Goal: Contribute content: Contribute content

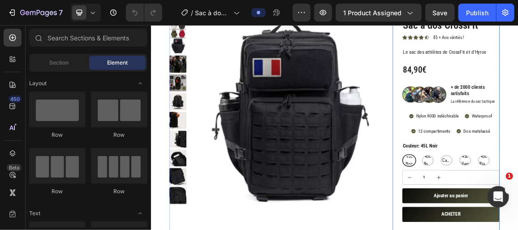
scroll to position [81, 0]
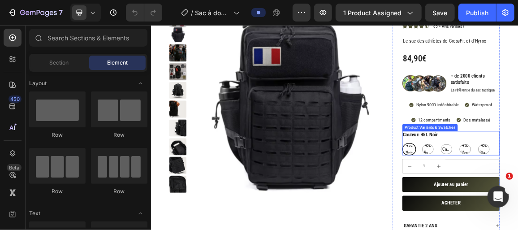
click at [517, 205] on span "45L Noir" at bounding box center [528, 206] width 15 height 22
click at [517, 197] on input "45L Noir 45L Noir 45L Noir" at bounding box center [518, 197] width 0 height 0
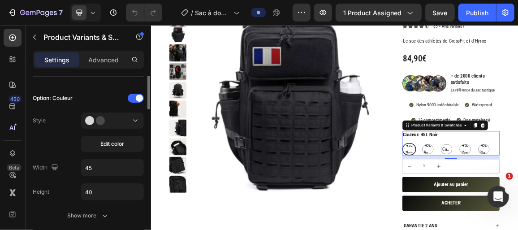
scroll to position [196, 0]
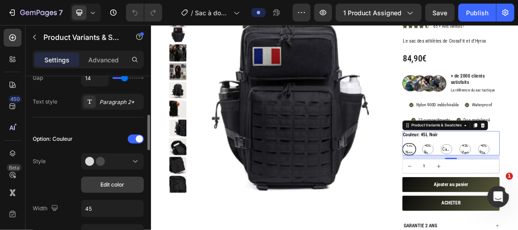
click at [113, 186] on span "Edit color" at bounding box center [113, 184] width 24 height 8
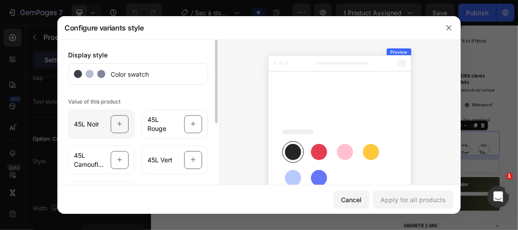
click at [111, 127] on div at bounding box center [120, 124] width 18 height 18
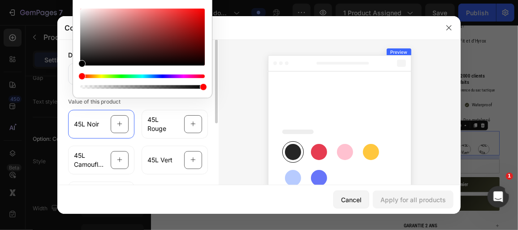
drag, startPoint x: 80, startPoint y: 62, endPoint x: 60, endPoint y: 86, distance: 31.5
click at [60, 0] on body "7 Version history / Sac à dos de CrossFit Preview 1 product assigned Save Publi…" at bounding box center [259, 0] width 518 height 0
type input "000000"
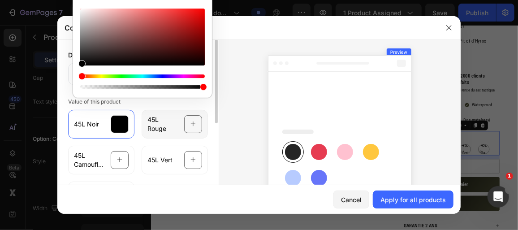
click at [195, 123] on div at bounding box center [193, 124] width 18 height 18
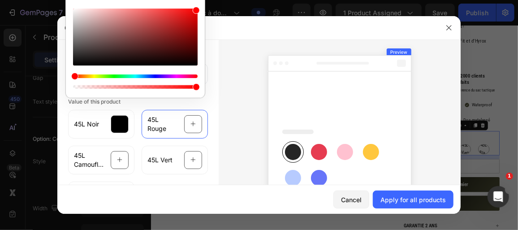
drag, startPoint x: 76, startPoint y: 63, endPoint x: 237, endPoint y: -13, distance: 178.4
click at [237, 0] on html "7 Version history / Sac à dos de CrossFit Preview 1 product assigned Save Publi…" at bounding box center [259, 0] width 518 height 0
type input "FF0000"
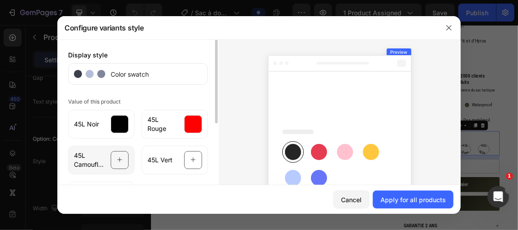
click at [117, 159] on icon at bounding box center [119, 160] width 5 height 5
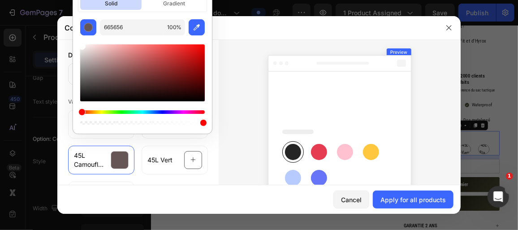
type input "FFFFFF"
drag, startPoint x: 186, startPoint y: 53, endPoint x: 71, endPoint y: 40, distance: 115.8
click at [71, 40] on div "Colors solid gradient FFFFFF 100 %" at bounding box center [142, 51] width 147 height 171
click at [167, 3] on p "gradient" at bounding box center [173, 3] width 61 height 13
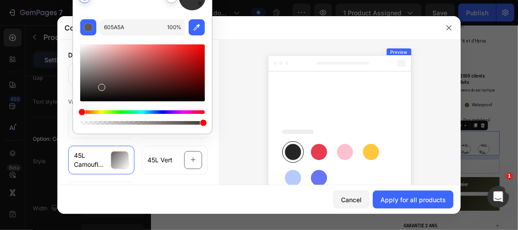
type input "443939"
drag, startPoint x: 84, startPoint y: 55, endPoint x: 101, endPoint y: 85, distance: 34.7
click at [101, 85] on div at bounding box center [101, 87] width 7 height 7
click at [224, 124] on div at bounding box center [339, 163] width 242 height 248
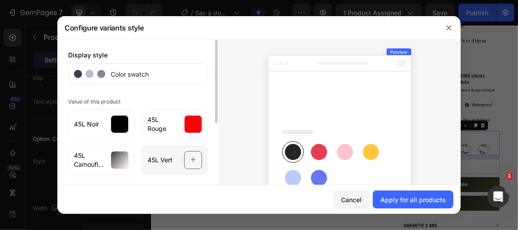
click at [191, 162] on icon at bounding box center [193, 159] width 6 height 17
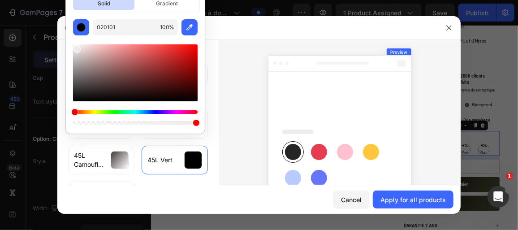
drag, startPoint x: 92, startPoint y: 81, endPoint x: 76, endPoint y: 47, distance: 37.8
click at [76, 47] on div at bounding box center [76, 49] width 7 height 7
type input "EFEAEA"
click at [227, 143] on div at bounding box center [339, 163] width 242 height 248
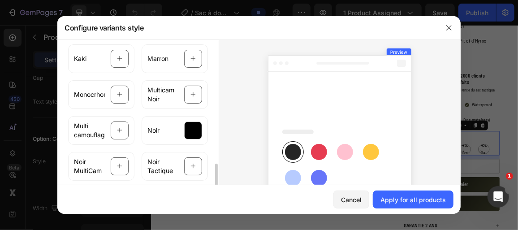
scroll to position [407, 0]
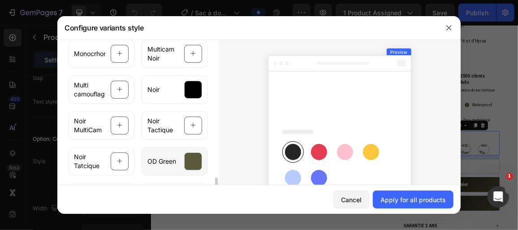
click at [192, 159] on div at bounding box center [193, 161] width 18 height 18
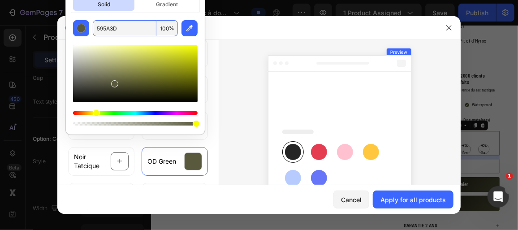
click at [133, 28] on input "595A3D" at bounding box center [125, 28] width 64 height 16
click at [233, 96] on div at bounding box center [339, 163] width 242 height 248
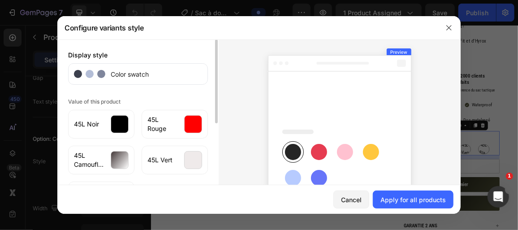
scroll to position [81, 0]
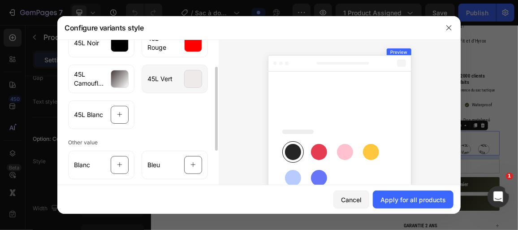
click at [184, 85] on div at bounding box center [193, 79] width 18 height 18
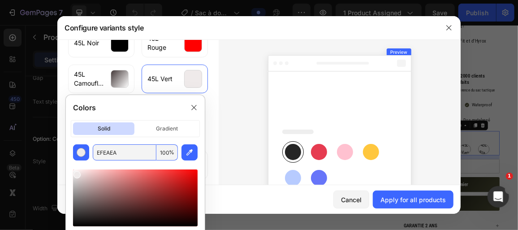
click at [131, 152] on input "EFEAEA" at bounding box center [125, 152] width 64 height 16
paste input "595A3D"
type input "595A3D"
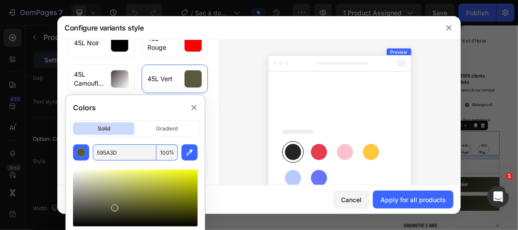
click at [245, 94] on div at bounding box center [339, 163] width 242 height 248
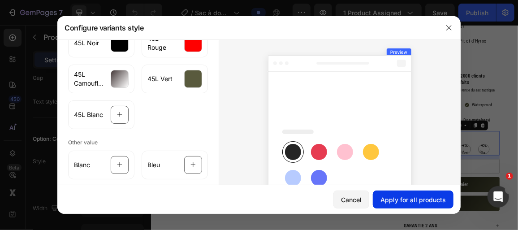
click at [415, 196] on div "Apply for all products" at bounding box center [412, 199] width 65 height 9
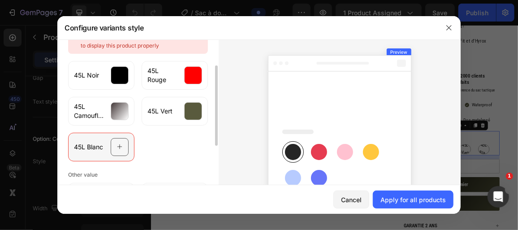
click at [111, 147] on div at bounding box center [120, 147] width 18 height 18
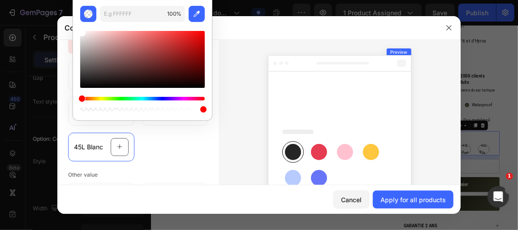
drag, startPoint x: 126, startPoint y: 86, endPoint x: 49, endPoint y: 15, distance: 104.2
click at [49, 0] on body "7 Version history / Sac à dos de CrossFit Preview 1 product assigned Save Publi…" at bounding box center [259, 0] width 518 height 0
type input "FFFFFF"
click at [184, 155] on div "45L Noir 45L Rouge 45L Camouflage noir 45L Vert 45L Blanc" at bounding box center [138, 109] width 140 height 104
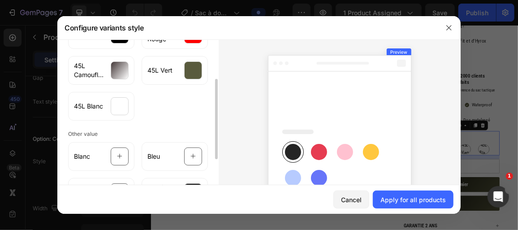
scroll to position [163, 0]
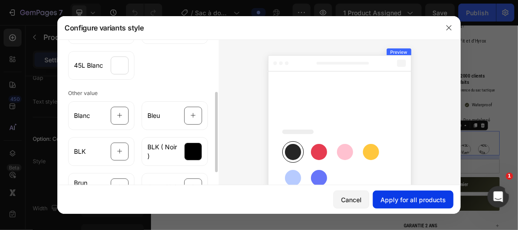
click at [403, 198] on div "Apply for all products" at bounding box center [412, 199] width 65 height 9
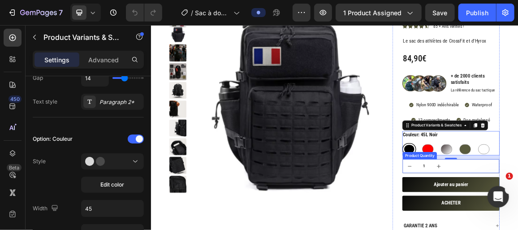
scroll to position [40, 0]
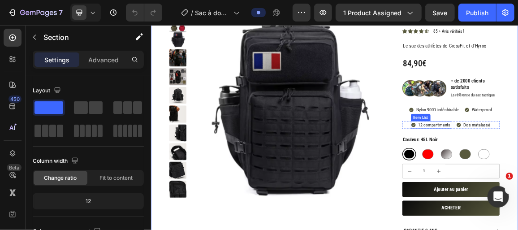
scroll to position [122, 0]
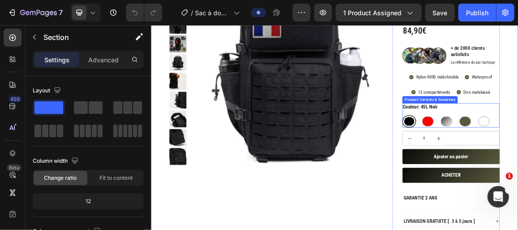
radio input "true"
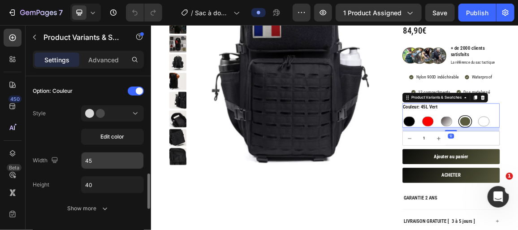
scroll to position [285, 0]
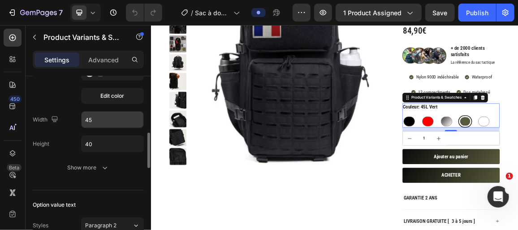
click at [129, 117] on input "45" at bounding box center [112, 119] width 62 height 16
click at [97, 118] on input "45" at bounding box center [112, 119] width 62 height 16
click at [91, 118] on input "45" at bounding box center [112, 119] width 62 height 16
click at [87, 118] on input "45" at bounding box center [112, 119] width 62 height 16
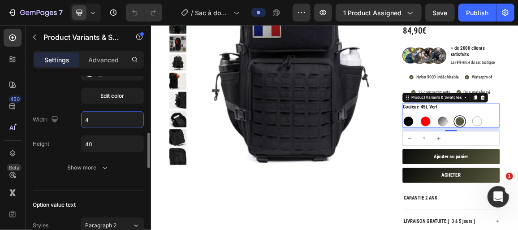
type input "40"
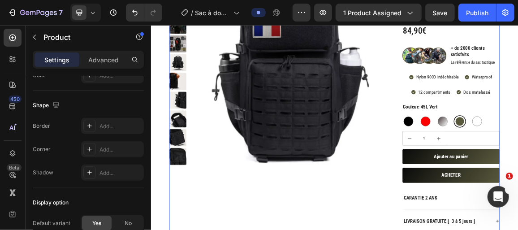
scroll to position [0, 0]
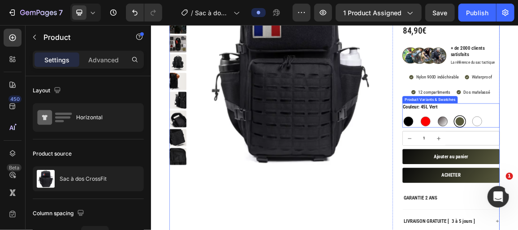
radio input "true"
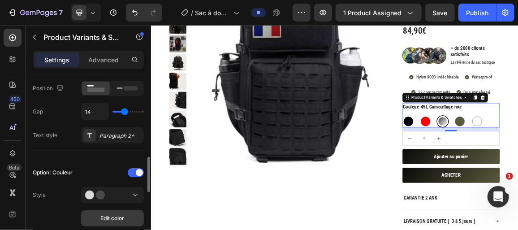
scroll to position [203, 0]
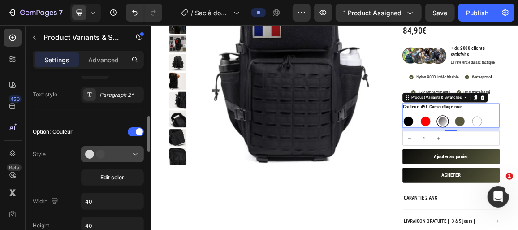
click at [128, 152] on div at bounding box center [112, 154] width 55 height 9
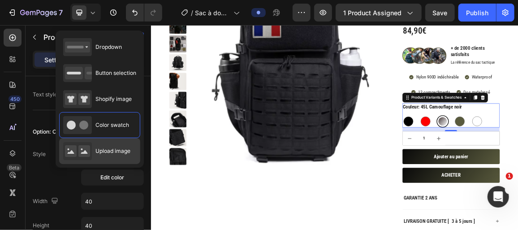
click at [97, 154] on div "Upload image" at bounding box center [96, 151] width 67 height 18
type input "64"
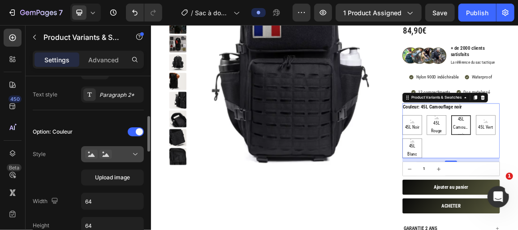
click at [129, 154] on div at bounding box center [112, 154] width 55 height 9
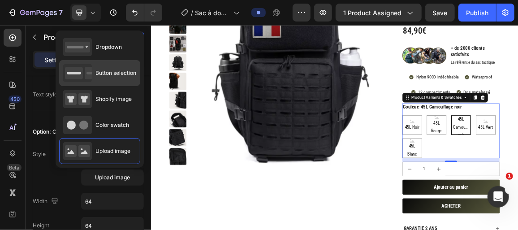
click at [116, 77] on div "Button selection" at bounding box center [99, 73] width 73 height 18
type input "45"
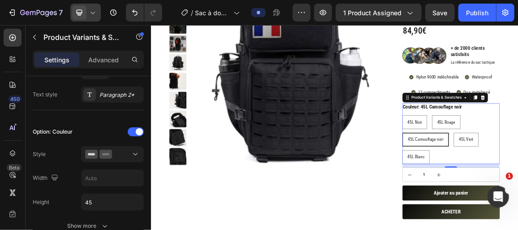
click at [98, 11] on div at bounding box center [85, 13] width 30 height 18
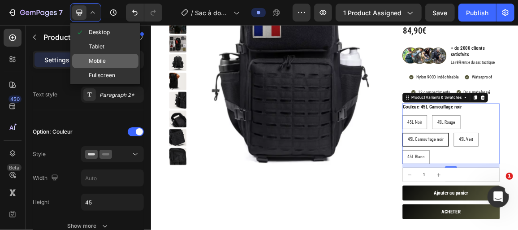
click at [117, 68] on div "Mobile" at bounding box center [105, 75] width 66 height 14
type input "14"
type input "12"
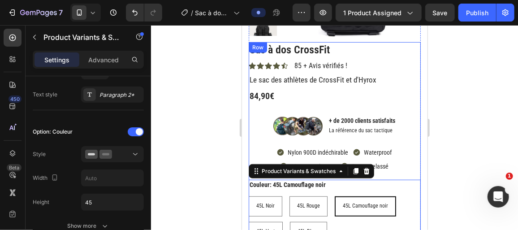
scroll to position [237, 0]
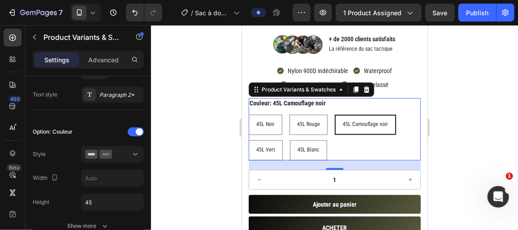
click at [358, 145] on div "45L Noir 45L Noir 45L Noir 45L Rouge 45L Rouge 45L Rouge 45L Camouflage noir 45…" at bounding box center [334, 137] width 172 height 46
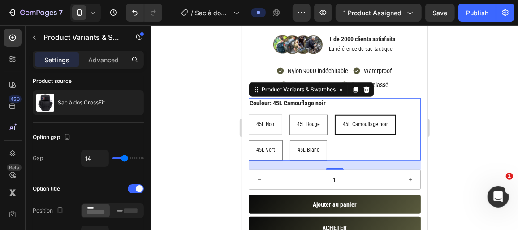
scroll to position [0, 0]
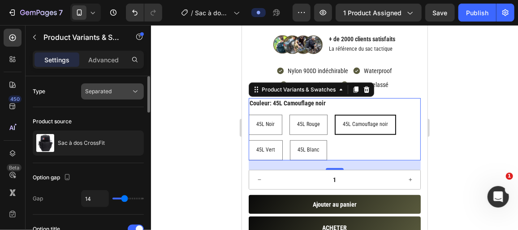
click at [122, 92] on div "Separated" at bounding box center [108, 91] width 46 height 8
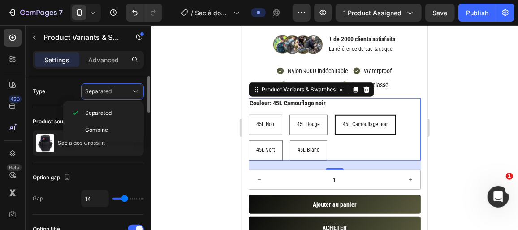
click at [61, 93] on div "Type Separated" at bounding box center [88, 91] width 111 height 16
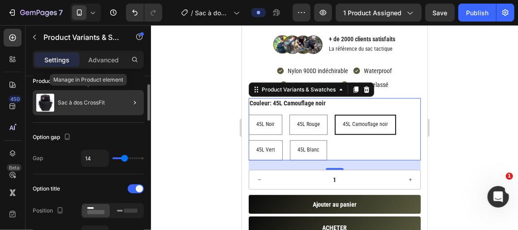
scroll to position [81, 0]
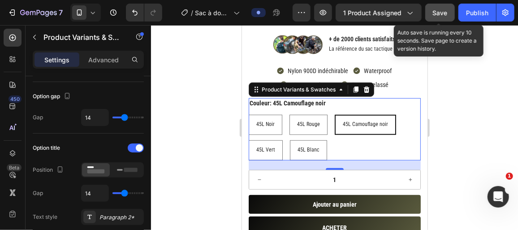
click at [439, 11] on span "Save" at bounding box center [439, 13] width 15 height 8
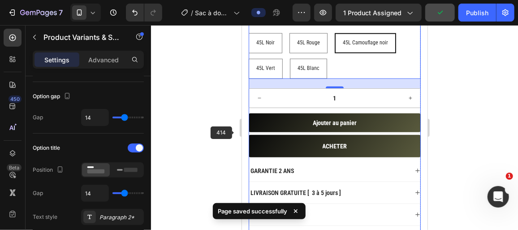
click at [207, 130] on div at bounding box center [334, 127] width 367 height 205
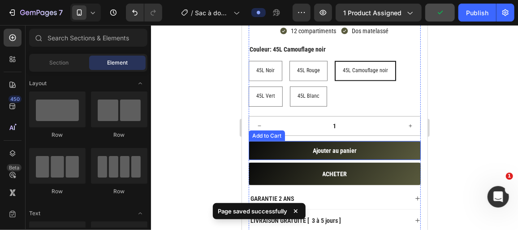
scroll to position [278, 0]
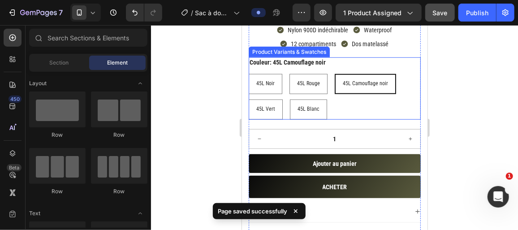
click at [372, 103] on div "45L Noir 45L Noir 45L Noir 45L Rouge 45L Rouge 45L Rouge 45L Camouflage noir 45…" at bounding box center [334, 96] width 172 height 46
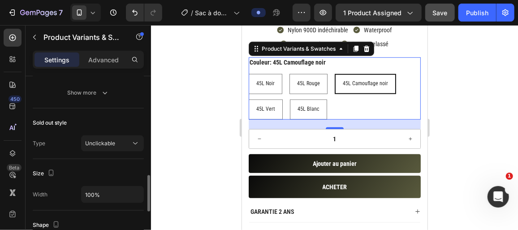
scroll to position [692, 0]
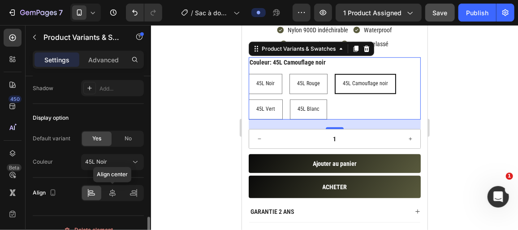
click at [112, 188] on icon at bounding box center [112, 192] width 9 height 9
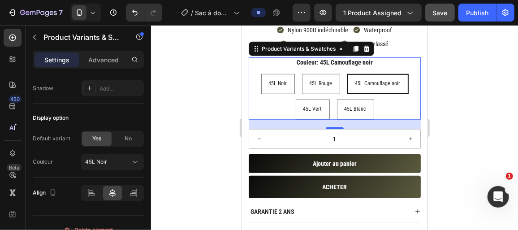
click at [182, 102] on div at bounding box center [334, 127] width 367 height 205
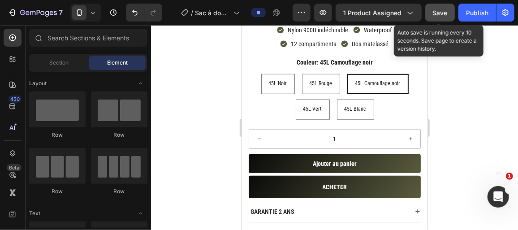
click at [444, 9] on span "Save" at bounding box center [439, 13] width 15 height 8
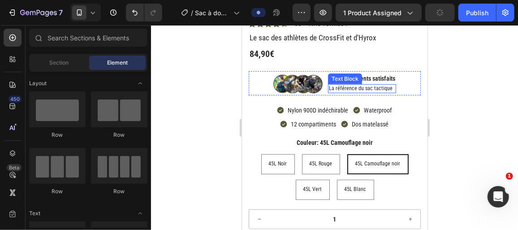
scroll to position [196, 0]
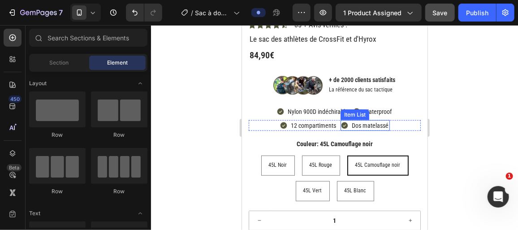
click at [372, 124] on p "Dos matelassé" at bounding box center [369, 125] width 37 height 8
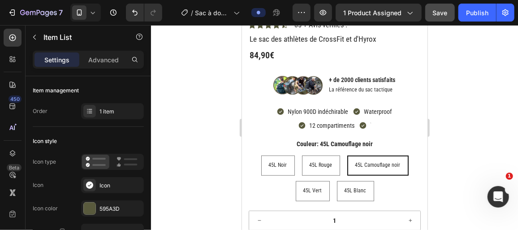
scroll to position [193, 0]
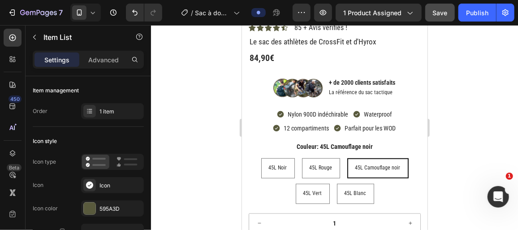
click at [212, 117] on div at bounding box center [334, 127] width 367 height 205
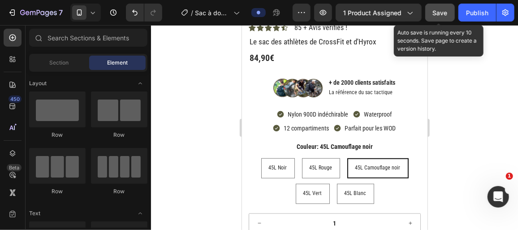
click at [437, 18] on button "Save" at bounding box center [440, 13] width 30 height 18
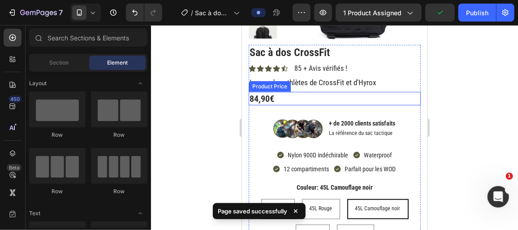
scroll to position [112, 0]
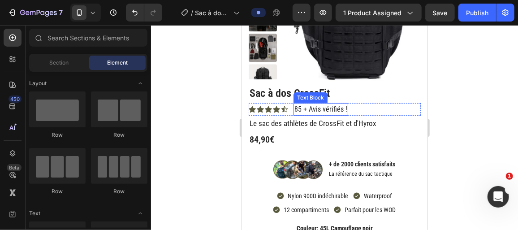
click at [296, 107] on p "85 + Avis vérifiés !" at bounding box center [320, 108] width 53 height 11
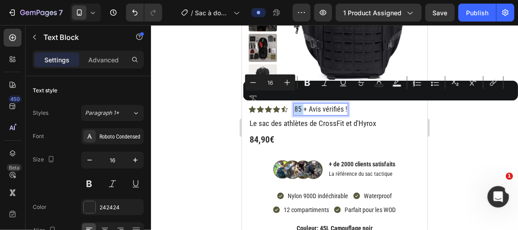
click at [297, 110] on p "85 + Avis vérifiés !" at bounding box center [320, 108] width 53 height 11
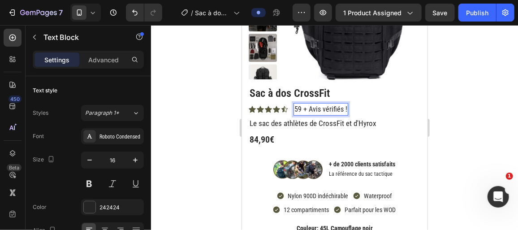
click at [194, 113] on div at bounding box center [334, 127] width 367 height 205
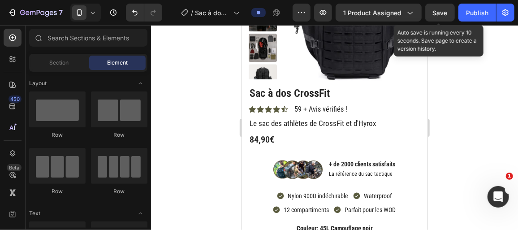
click at [443, 11] on span "Save" at bounding box center [439, 13] width 15 height 8
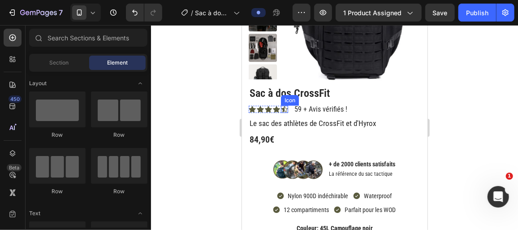
click at [283, 107] on icon at bounding box center [284, 109] width 6 height 6
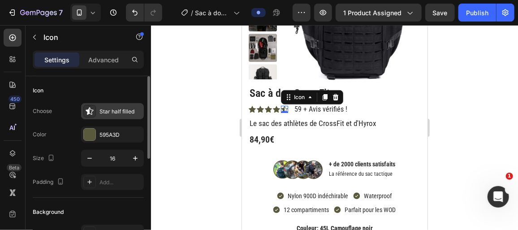
click at [107, 109] on div "Star half filled" at bounding box center [120, 111] width 42 height 8
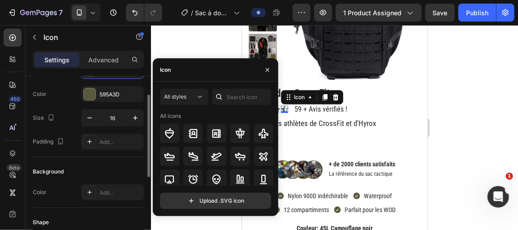
scroll to position [153, 0]
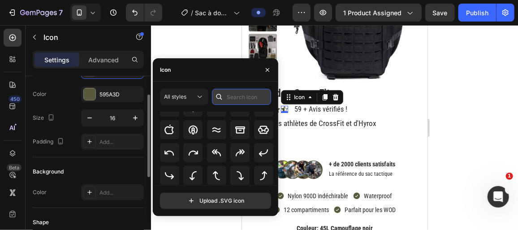
click at [244, 97] on input "text" at bounding box center [241, 97] width 59 height 16
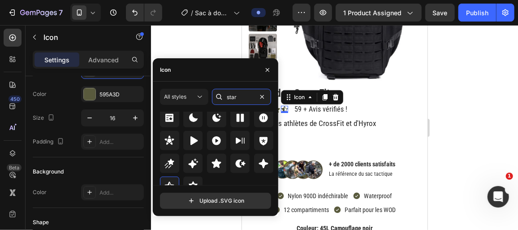
scroll to position [326, 0]
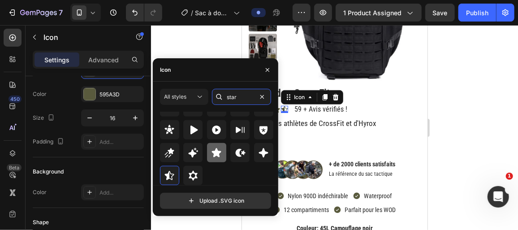
type input "star"
click at [215, 154] on icon at bounding box center [216, 152] width 9 height 9
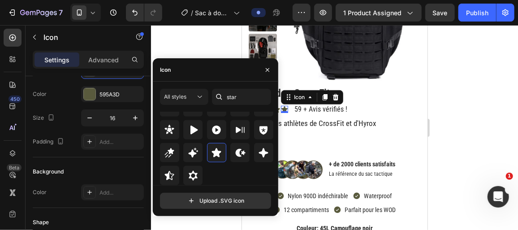
click at [447, 130] on div at bounding box center [334, 127] width 367 height 205
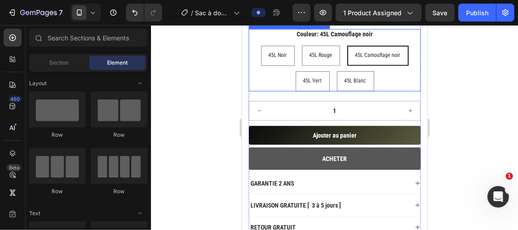
scroll to position [356, 0]
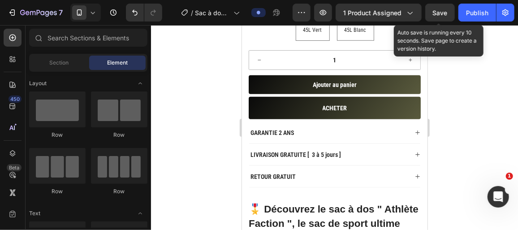
click at [440, 16] on span "Save" at bounding box center [439, 13] width 15 height 8
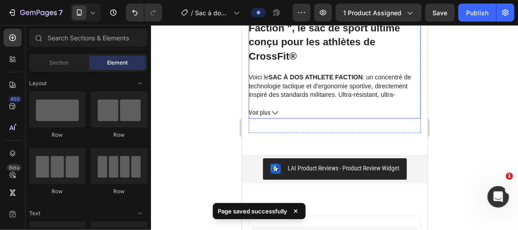
click at [272, 109] on icon at bounding box center [274, 112] width 6 height 6
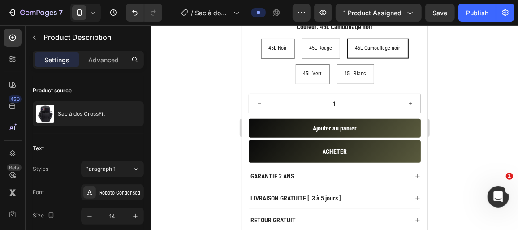
scroll to position [226, 0]
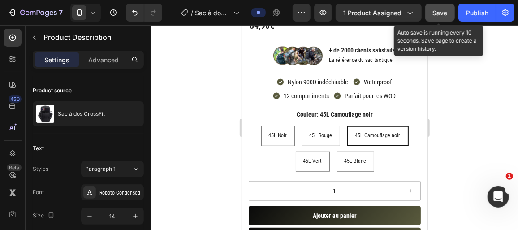
click at [437, 13] on span "Save" at bounding box center [439, 13] width 15 height 8
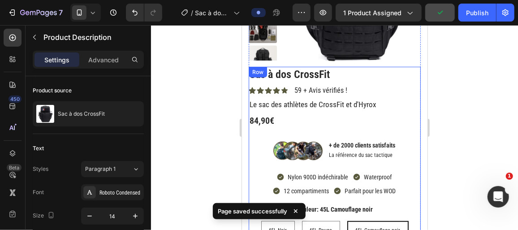
scroll to position [81, 0]
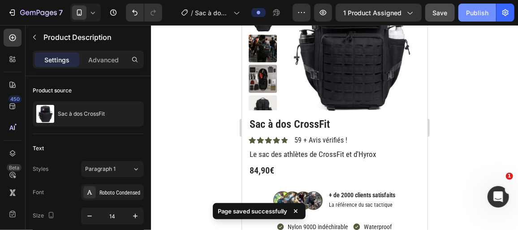
click at [466, 16] on button "Publish" at bounding box center [477, 13] width 38 height 18
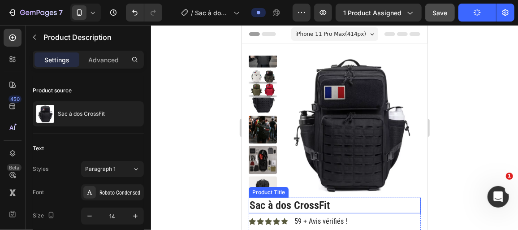
scroll to position [0, 0]
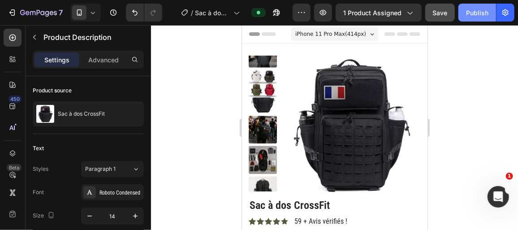
click at [480, 12] on div "Publish" at bounding box center [477, 12] width 22 height 9
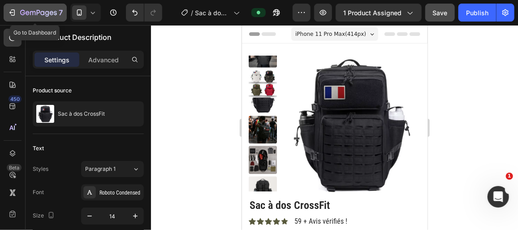
click at [51, 18] on button "7" at bounding box center [35, 13] width 63 height 18
